Goal: Information Seeking & Learning: Learn about a topic

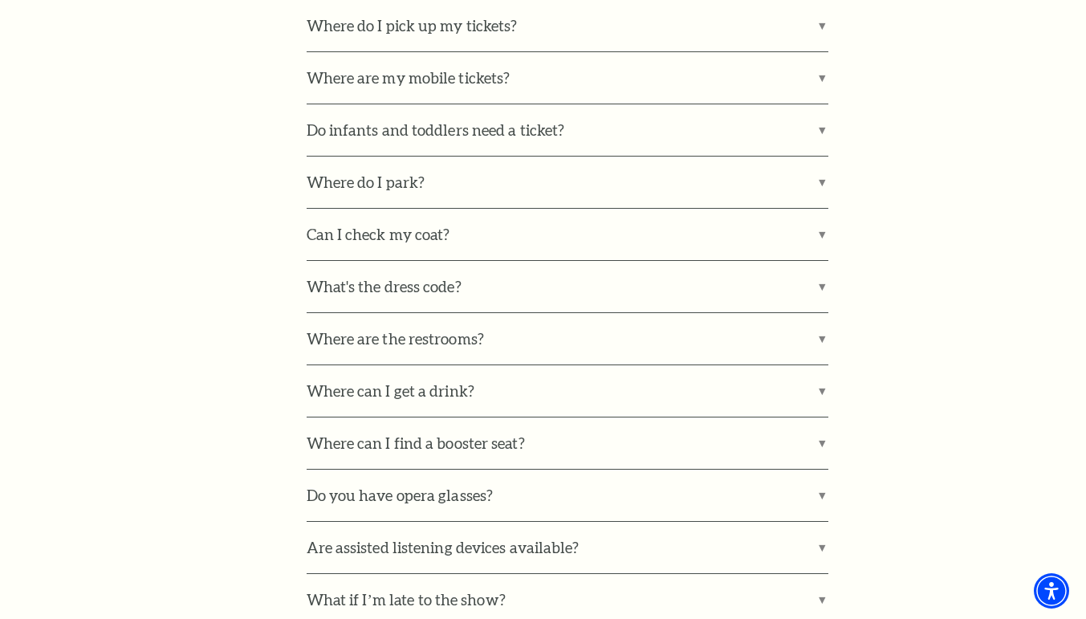
scroll to position [1110, 0]
click at [499, 270] on label "What's the dress code?" at bounding box center [568, 286] width 522 height 51
click at [0, 0] on input "What's the dress code?" at bounding box center [0, 0] width 0 height 0
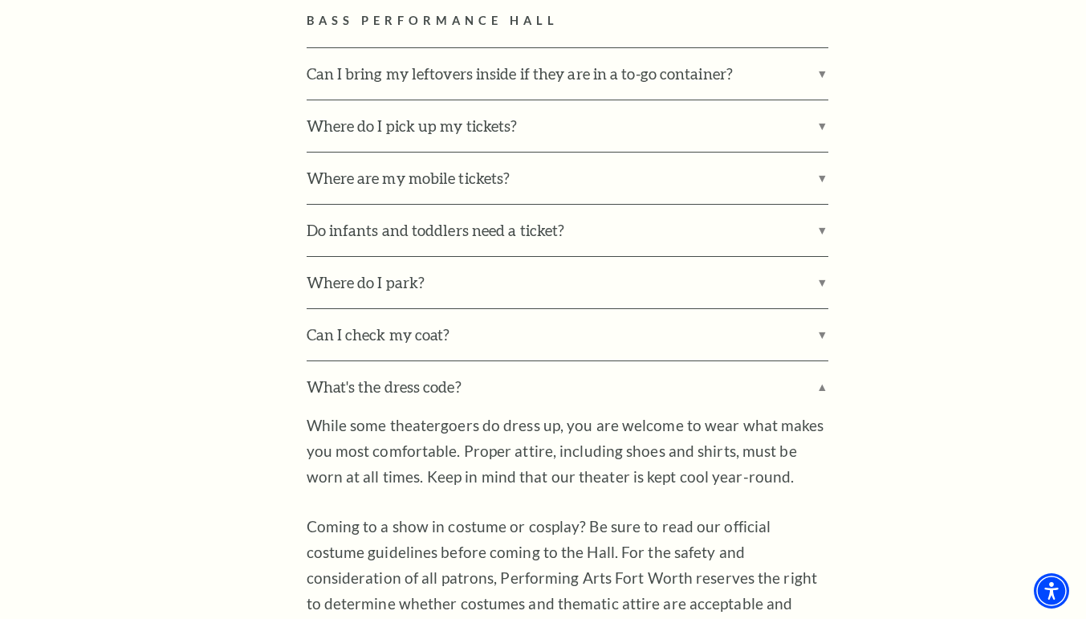
scroll to position [882, 0]
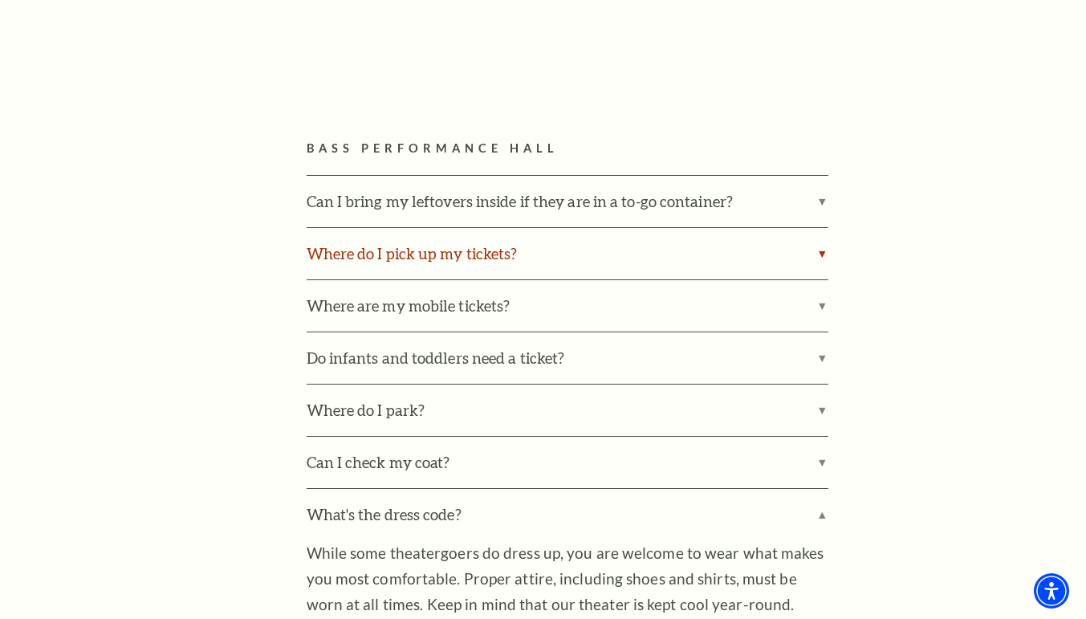
click at [491, 244] on label "Where do I pick up my tickets?" at bounding box center [568, 253] width 522 height 51
click at [0, 0] on input "Where do I pick up my tickets?" at bounding box center [0, 0] width 0 height 0
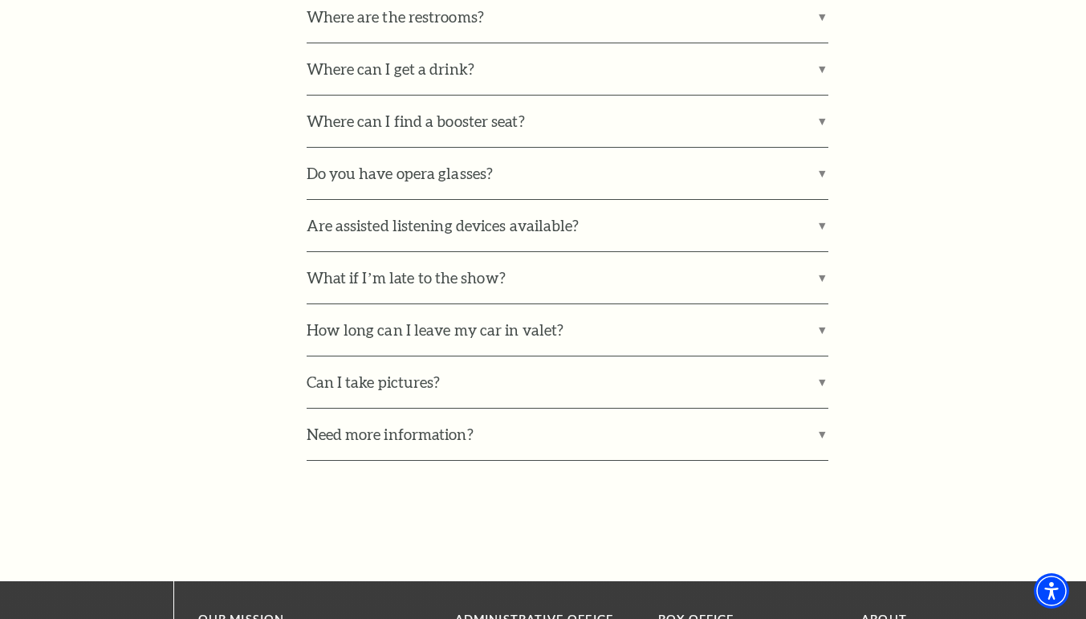
scroll to position [2319, 0]
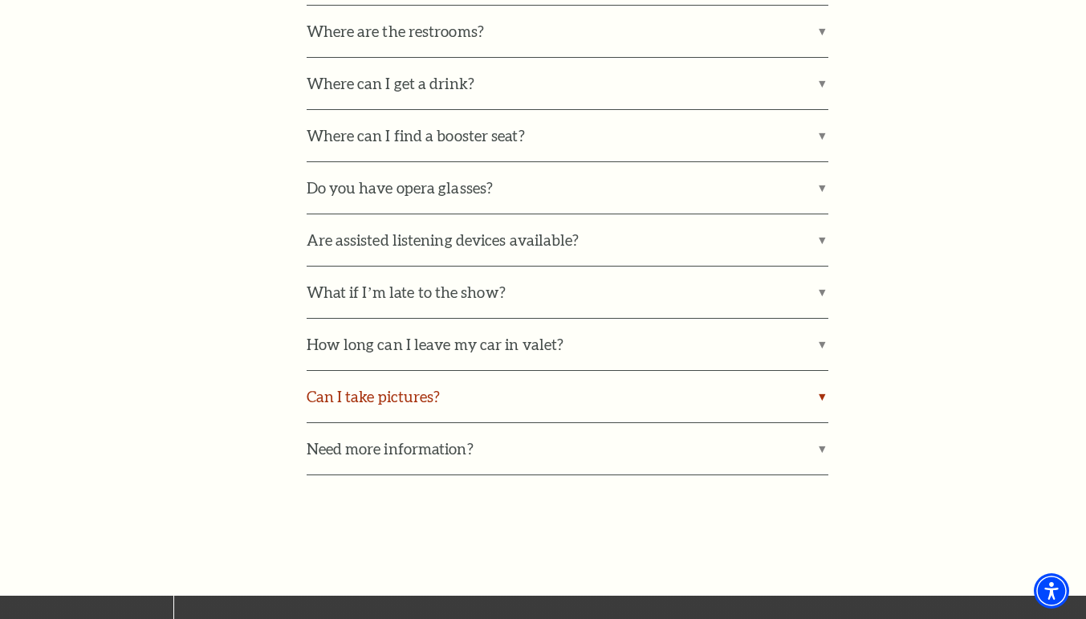
click at [461, 371] on label "Can I take pictures?" at bounding box center [568, 396] width 522 height 51
click at [0, 0] on input "Can I take pictures?" at bounding box center [0, 0] width 0 height 0
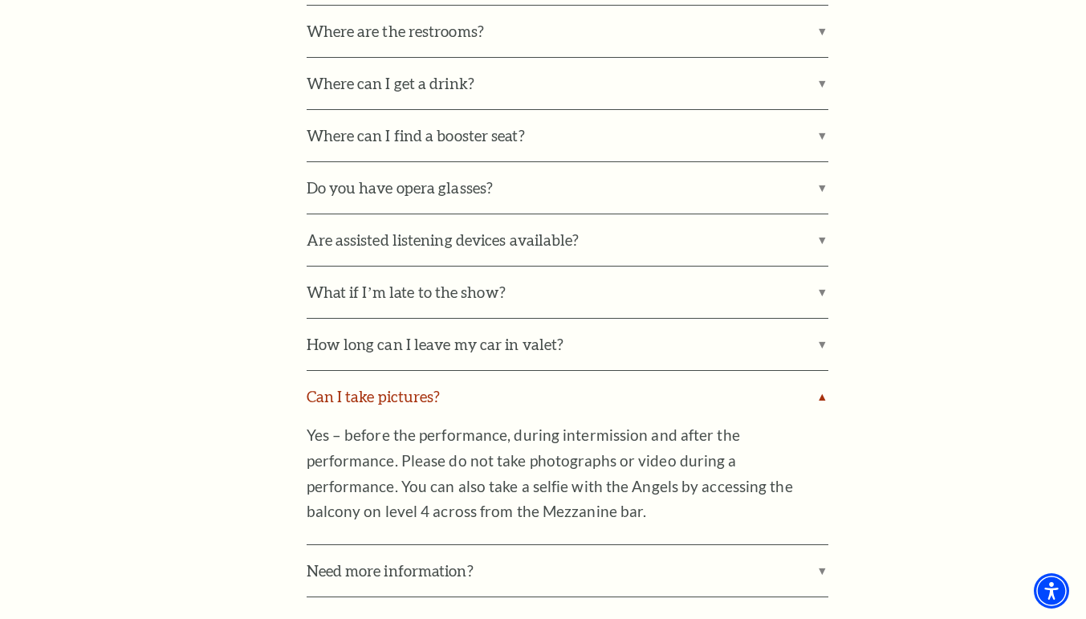
click at [461, 371] on label "Can I take pictures?" at bounding box center [568, 396] width 522 height 51
click at [0, 0] on input "Can I take pictures?" at bounding box center [0, 0] width 0 height 0
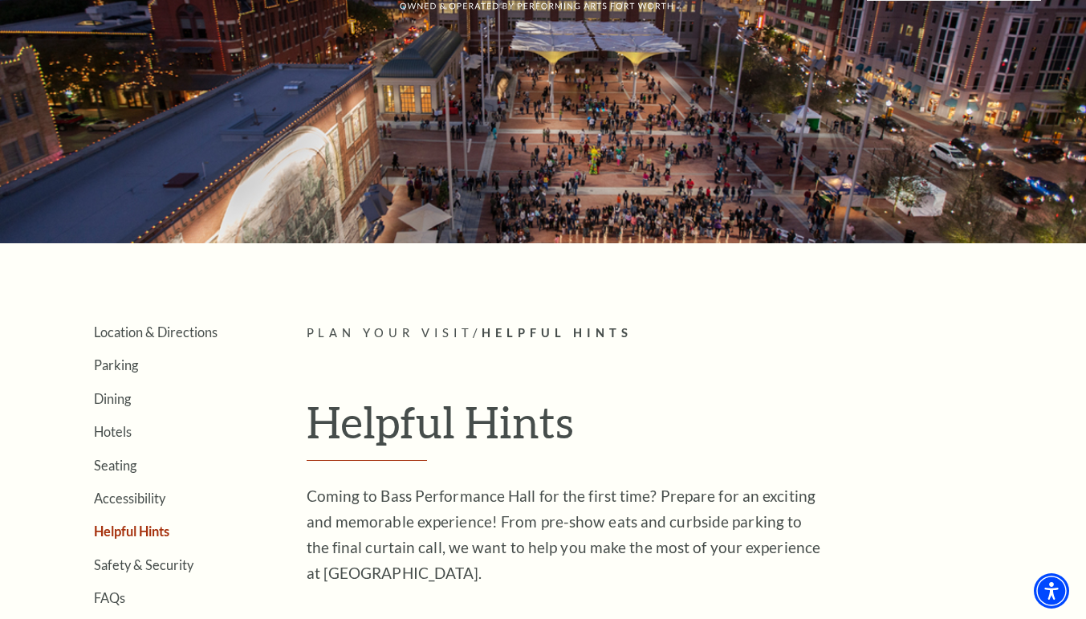
scroll to position [104, 0]
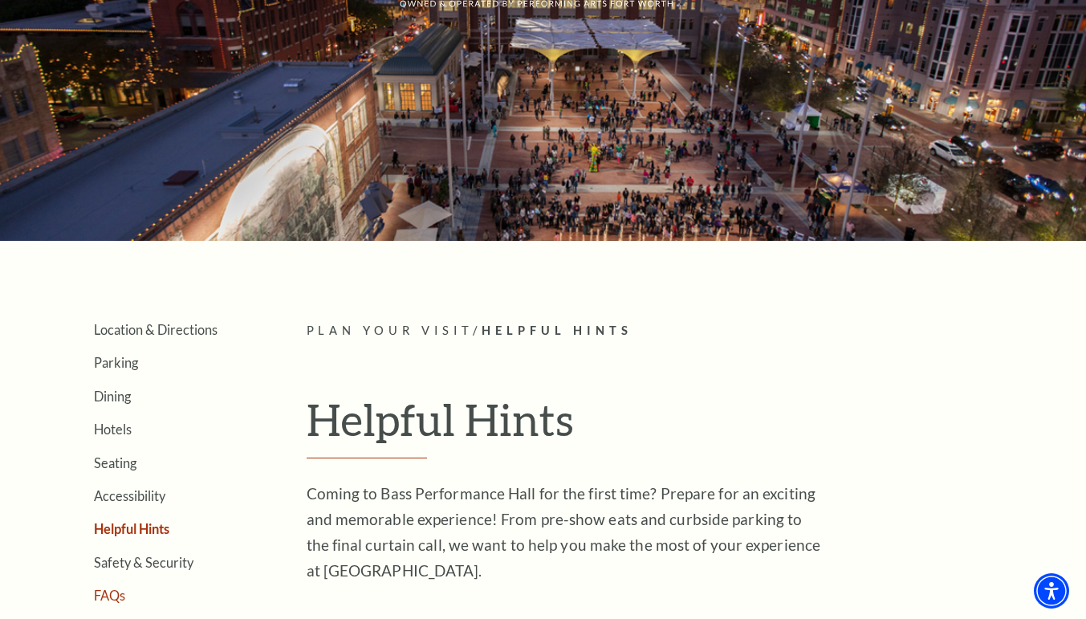
click at [108, 595] on link "FAQs" at bounding box center [109, 594] width 31 height 15
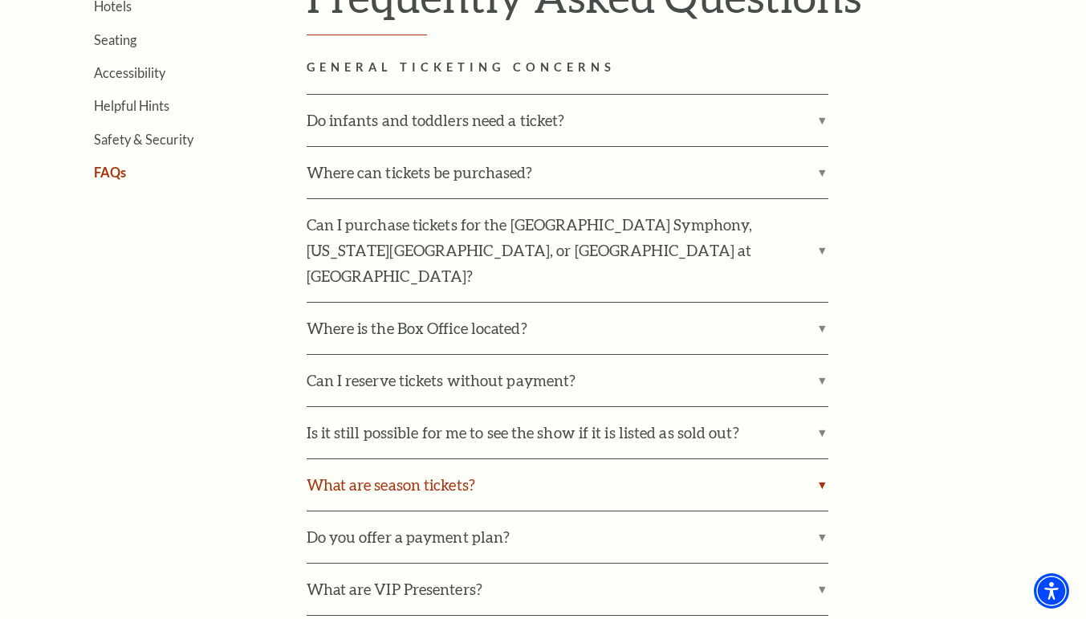
scroll to position [544, 0]
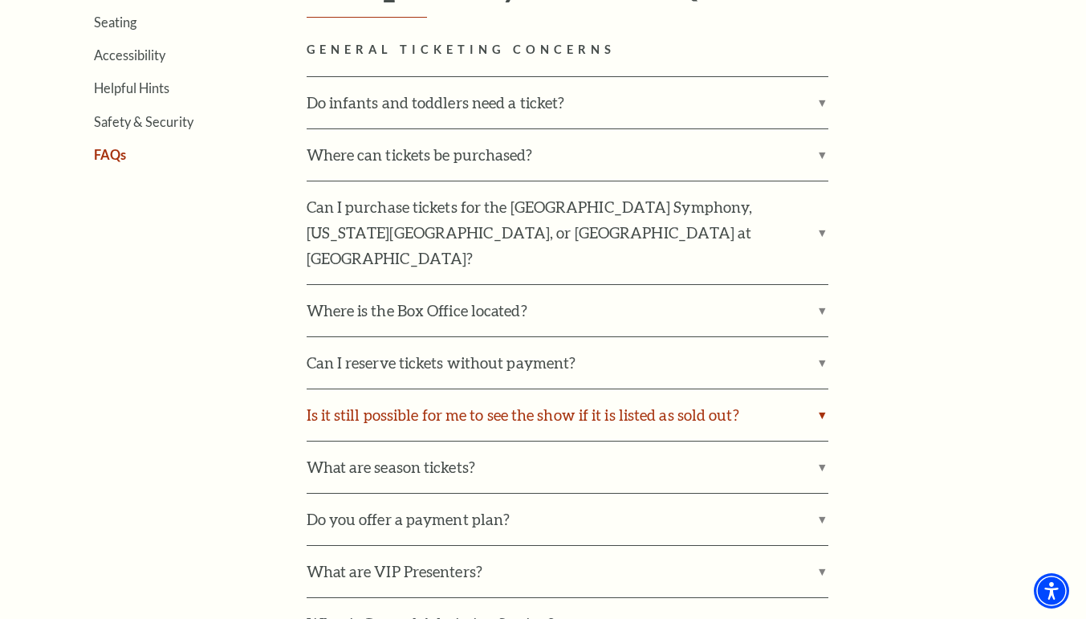
click at [422, 391] on label "Is it still possible for me to see the show if it is listed as sold out?" at bounding box center [568, 414] width 522 height 51
click at [0, 0] on input "Is it still possible for me to see the show if it is listed as sold out?" at bounding box center [0, 0] width 0 height 0
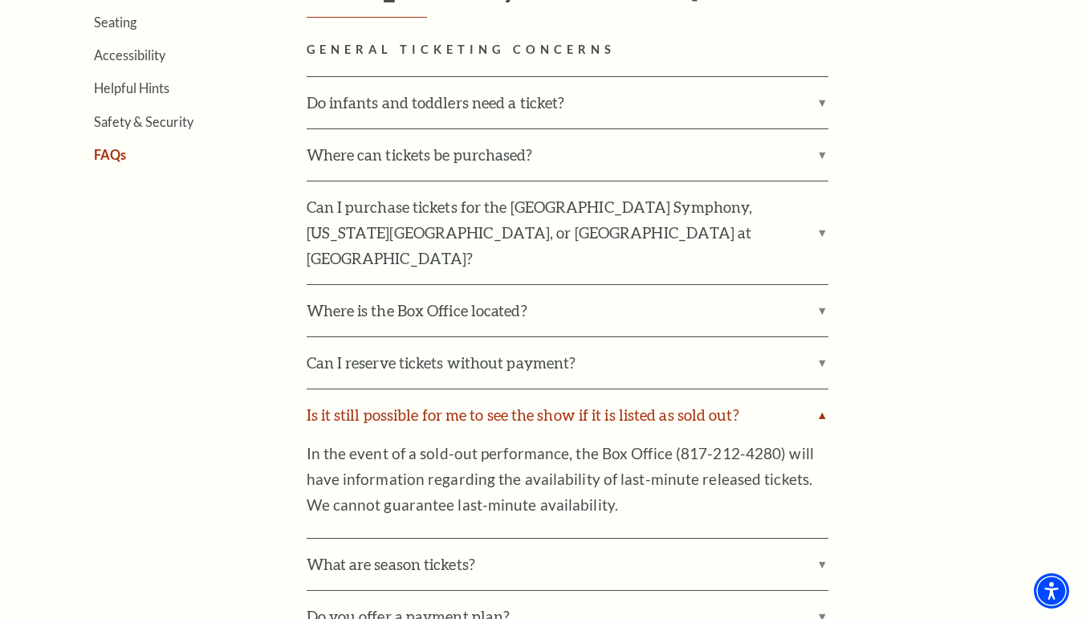
click at [421, 389] on label "Is it still possible for me to see the show if it is listed as sold out?" at bounding box center [568, 414] width 522 height 51
click at [0, 0] on input "Is it still possible for me to see the show if it is listed as sold out?" at bounding box center [0, 0] width 0 height 0
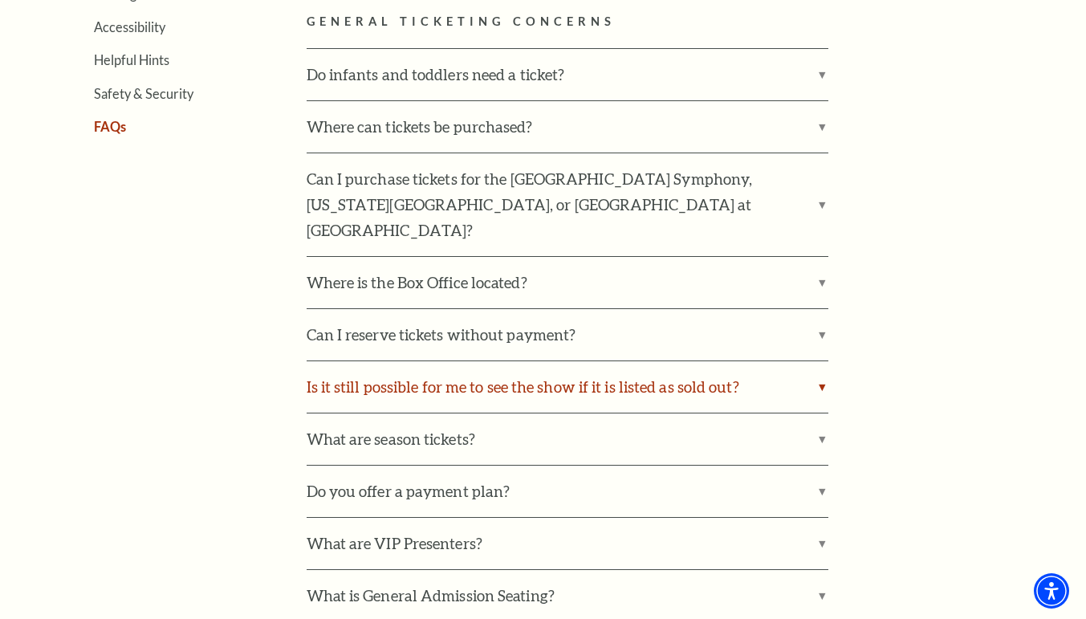
scroll to position [577, 0]
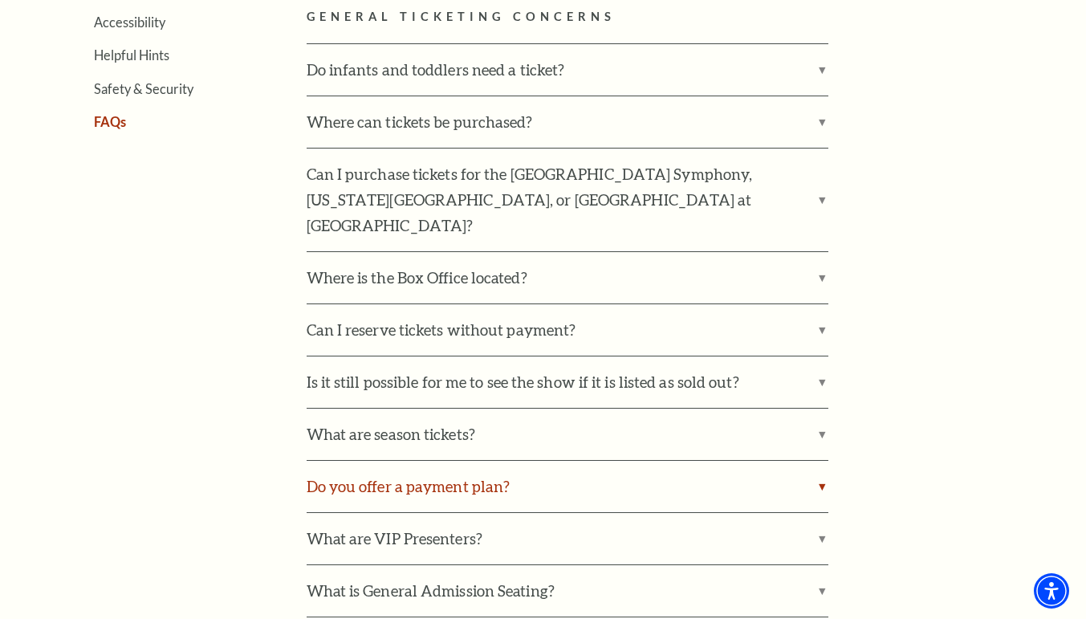
click at [395, 461] on label "Do you offer a payment plan?" at bounding box center [568, 486] width 522 height 51
click at [0, 0] on input "Do you offer a payment plan?" at bounding box center [0, 0] width 0 height 0
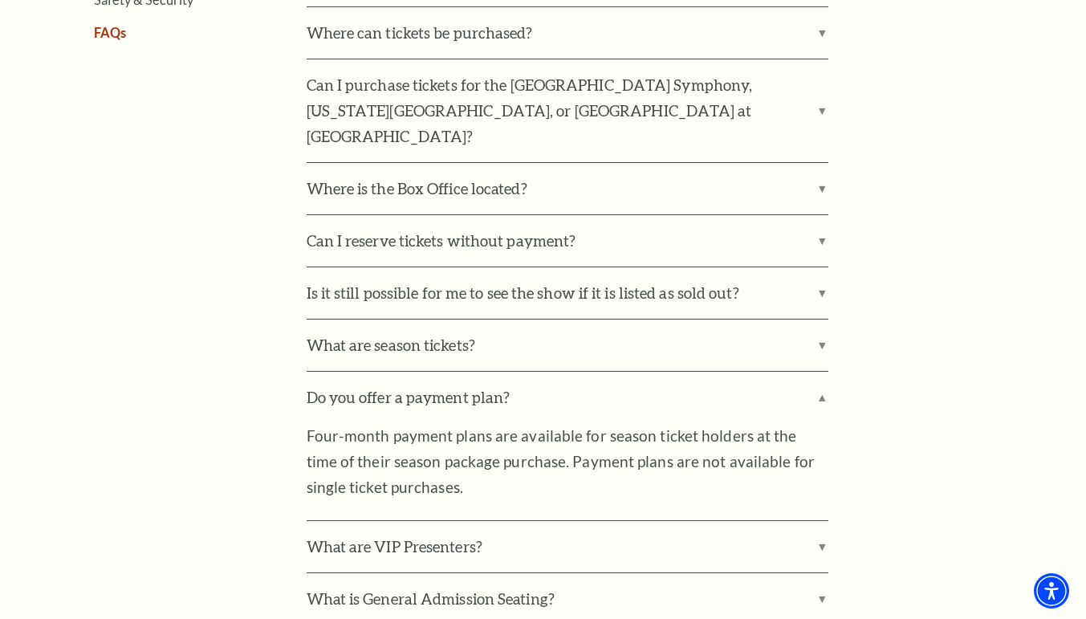
scroll to position [681, 0]
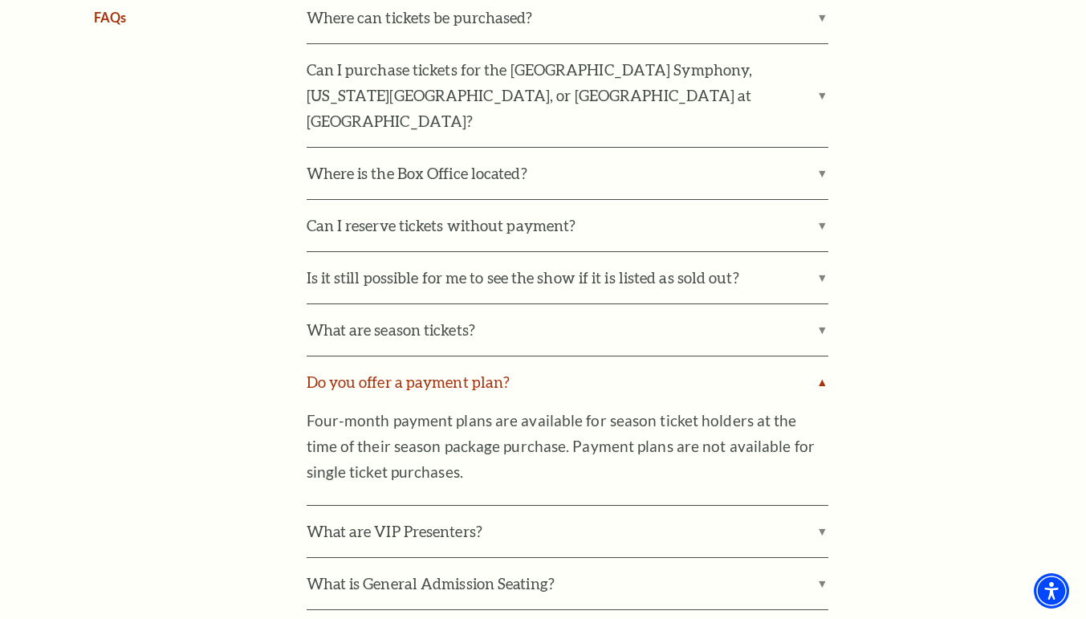
click at [413, 356] on label "Do you offer a payment plan?" at bounding box center [568, 381] width 522 height 51
click at [0, 0] on input "Do you offer a payment plan?" at bounding box center [0, 0] width 0 height 0
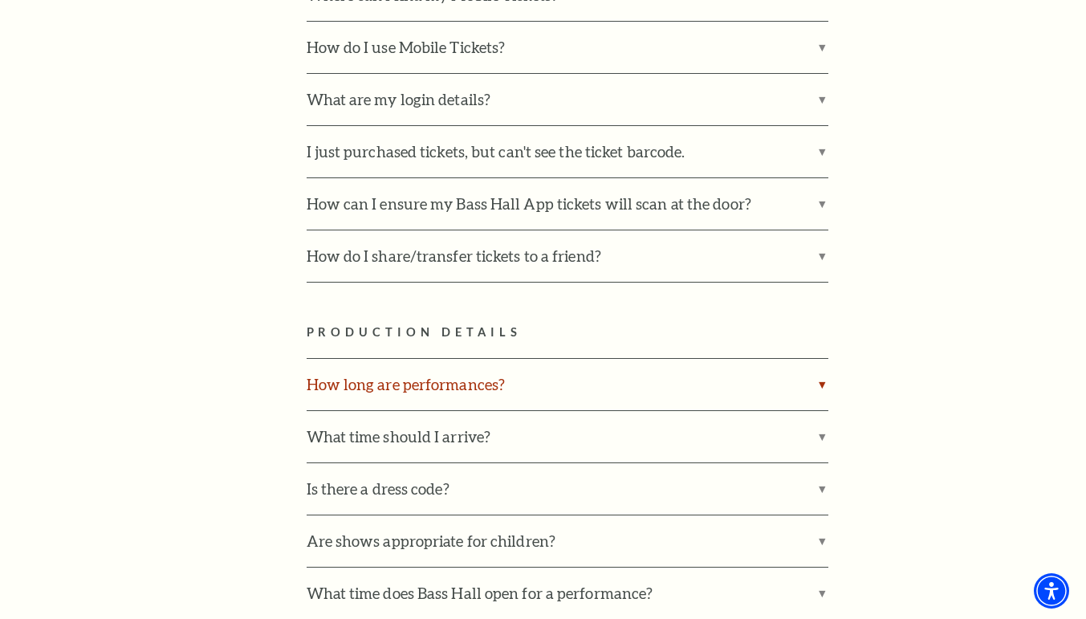
scroll to position [1672, 0]
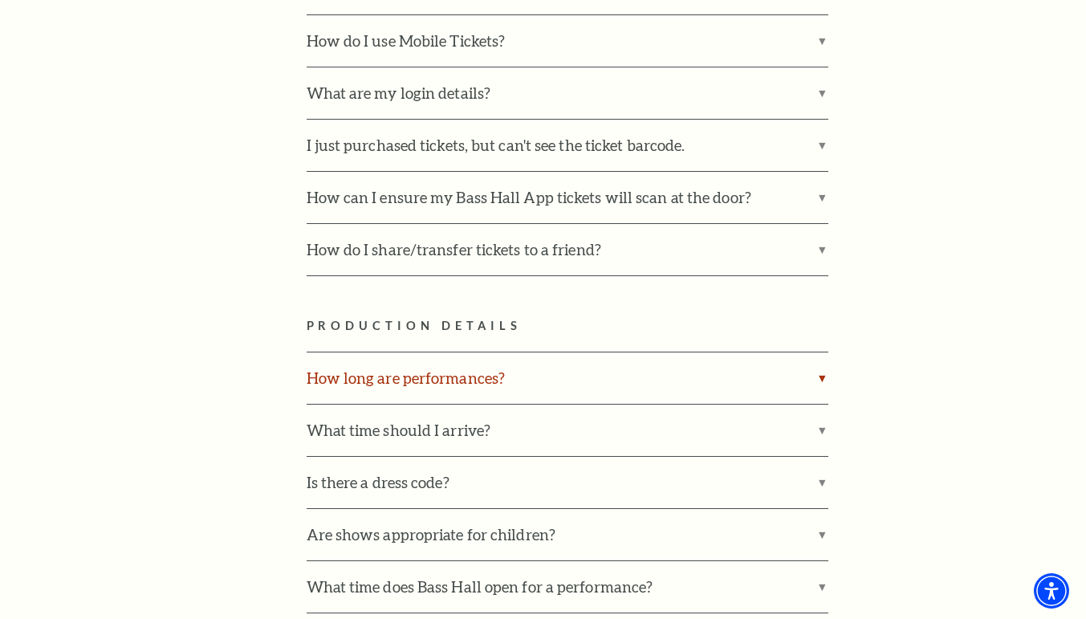
click at [412, 352] on label "How long are performances?" at bounding box center [568, 377] width 522 height 51
click at [0, 0] on input "How long are performances?" at bounding box center [0, 0] width 0 height 0
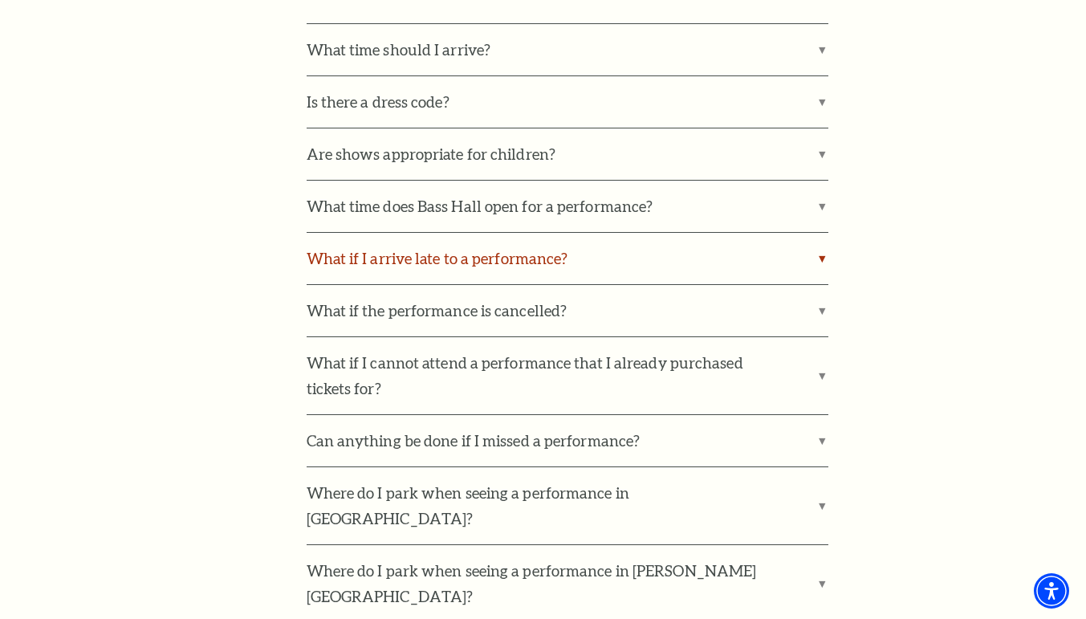
scroll to position [2203, 0]
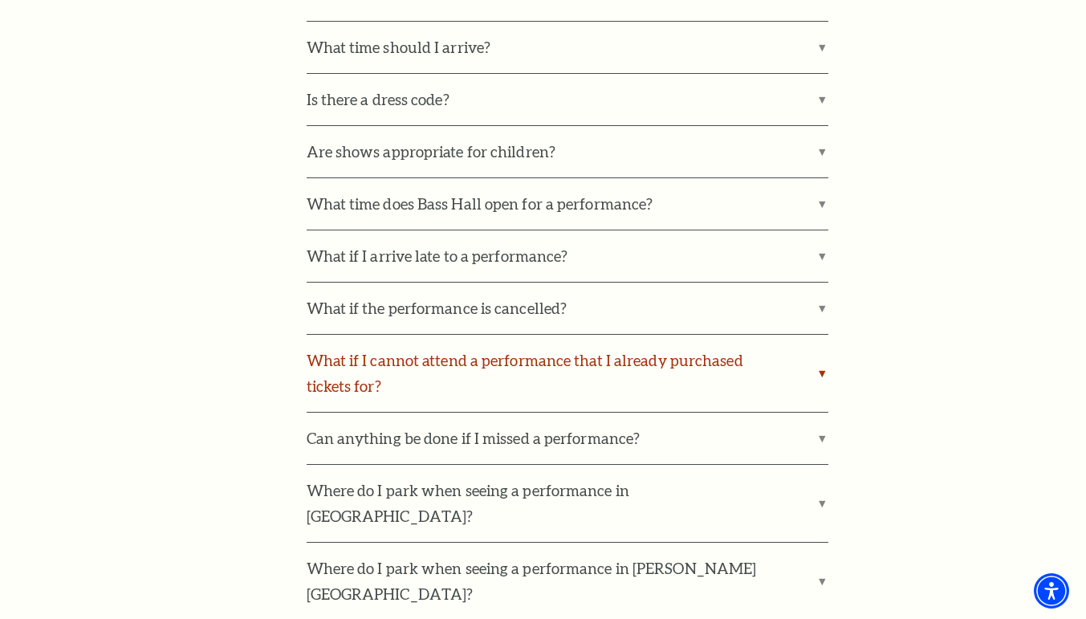
click at [411, 335] on label "What if I cannot attend a performance that I already purchased tickets for?" at bounding box center [568, 373] width 522 height 77
click at [0, 0] on input "What if I cannot attend a performance that I already purchased tickets for?" at bounding box center [0, 0] width 0 height 0
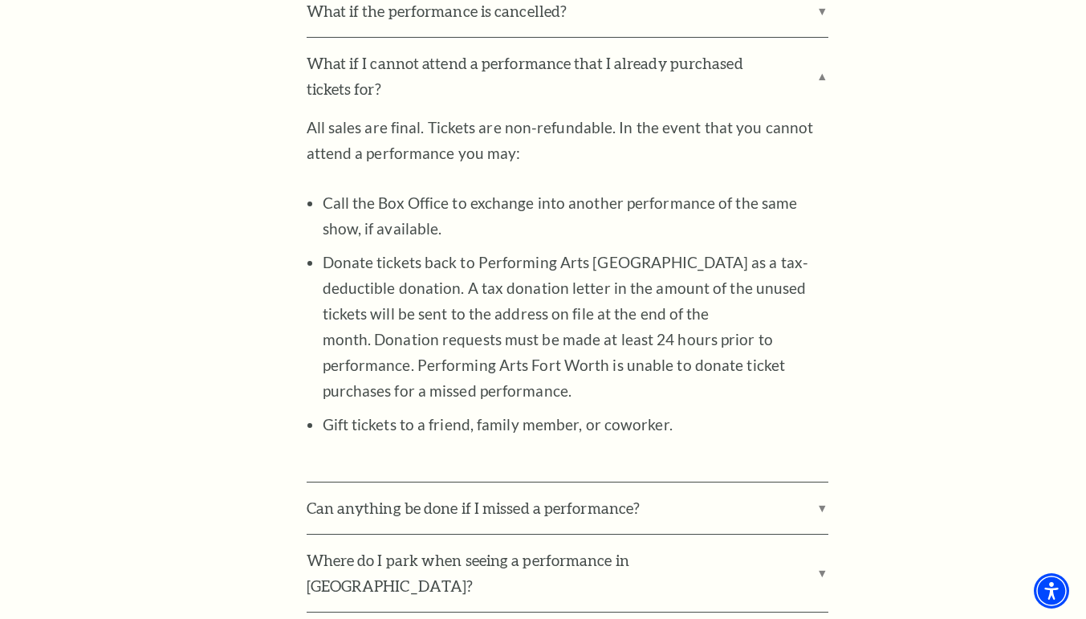
scroll to position [2519, 0]
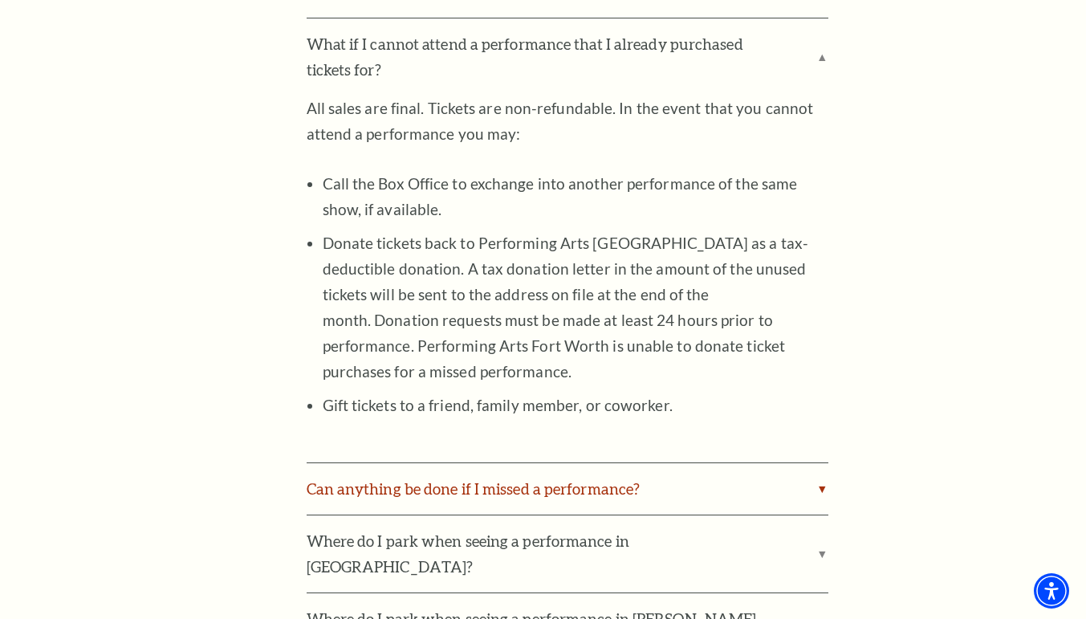
click at [394, 463] on label "Can anything be done if I missed a performance?" at bounding box center [568, 488] width 522 height 51
click at [0, 0] on input "Can anything be done if I missed a performance?" at bounding box center [0, 0] width 0 height 0
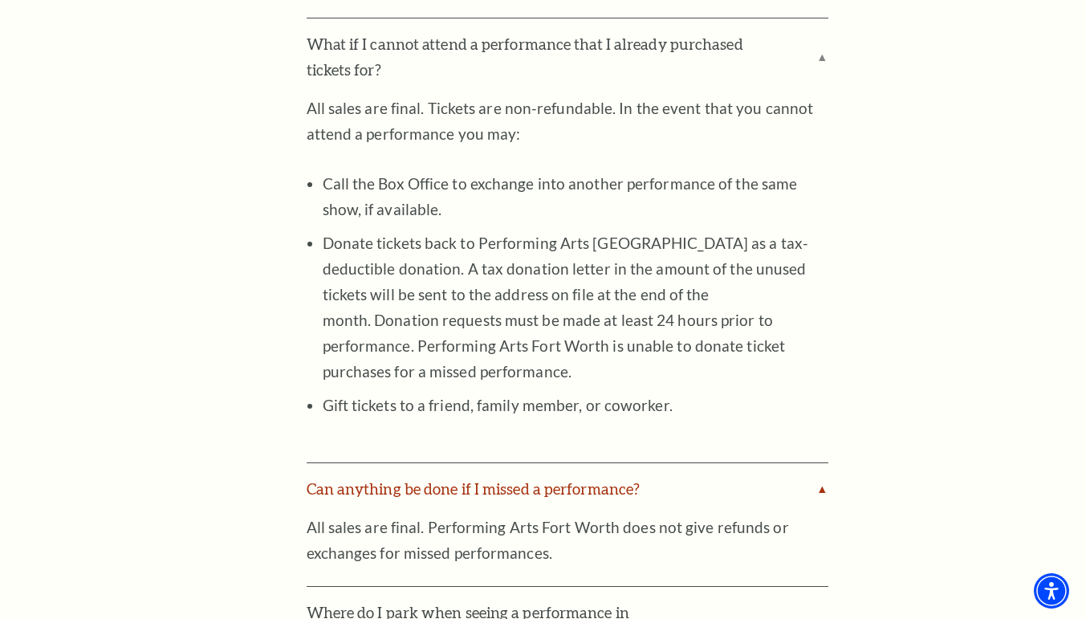
click at [394, 463] on label "Can anything be done if I missed a performance?" at bounding box center [568, 488] width 522 height 51
click at [0, 0] on input "Can anything be done if I missed a performance?" at bounding box center [0, 0] width 0 height 0
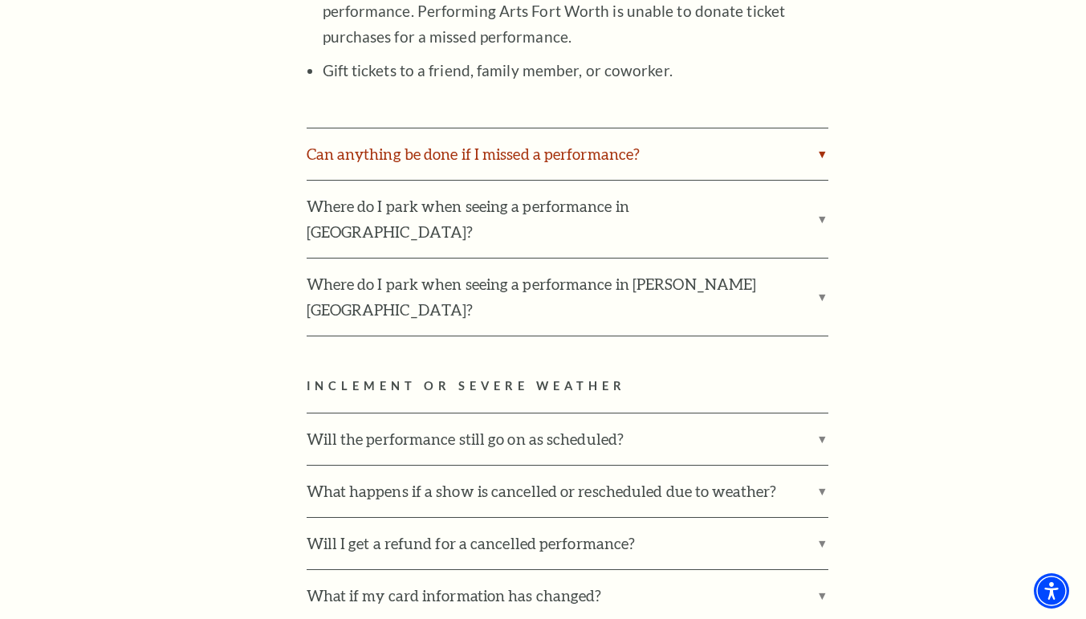
scroll to position [2859, 0]
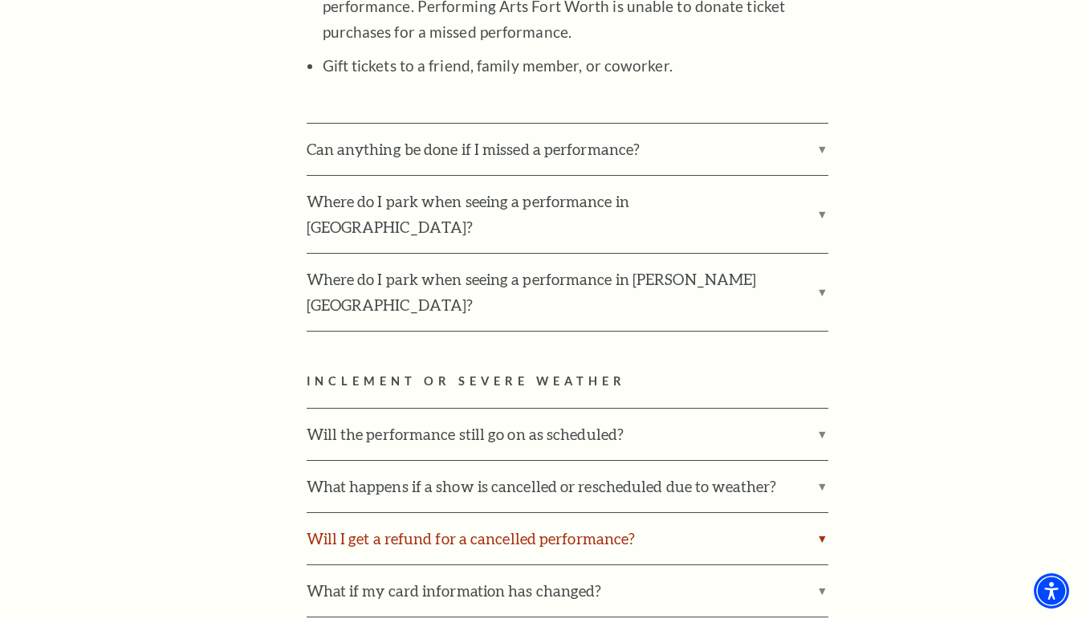
click at [513, 513] on label "Will I get a refund for a cancelled performance?" at bounding box center [568, 538] width 522 height 51
click at [0, 0] on input "Will I get a refund for a cancelled performance?" at bounding box center [0, 0] width 0 height 0
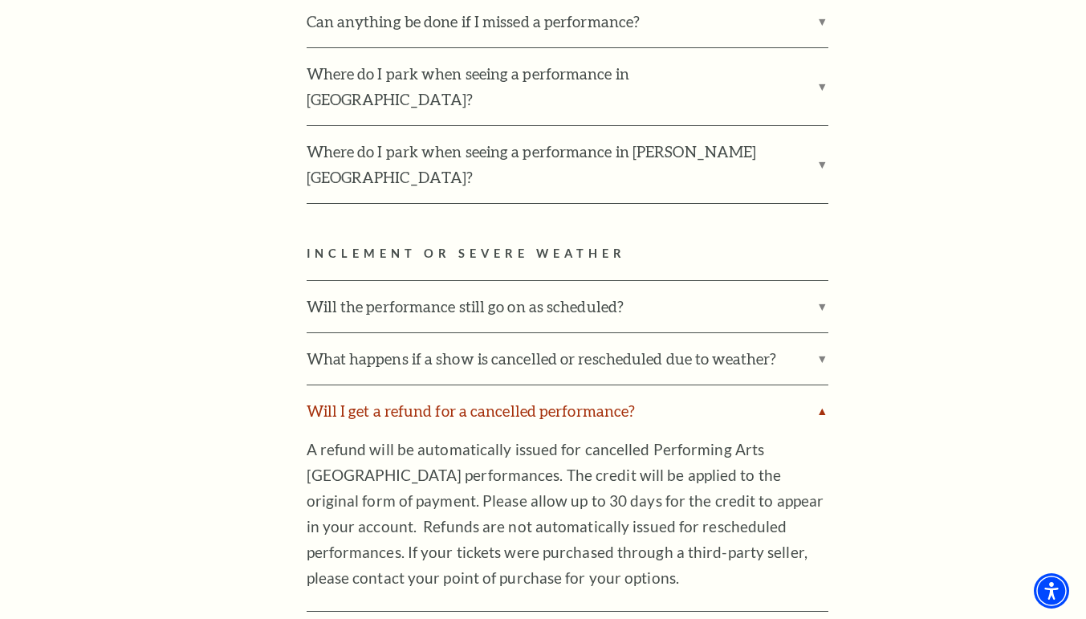
scroll to position [2998, 0]
